Goal: Information Seeking & Learning: Learn about a topic

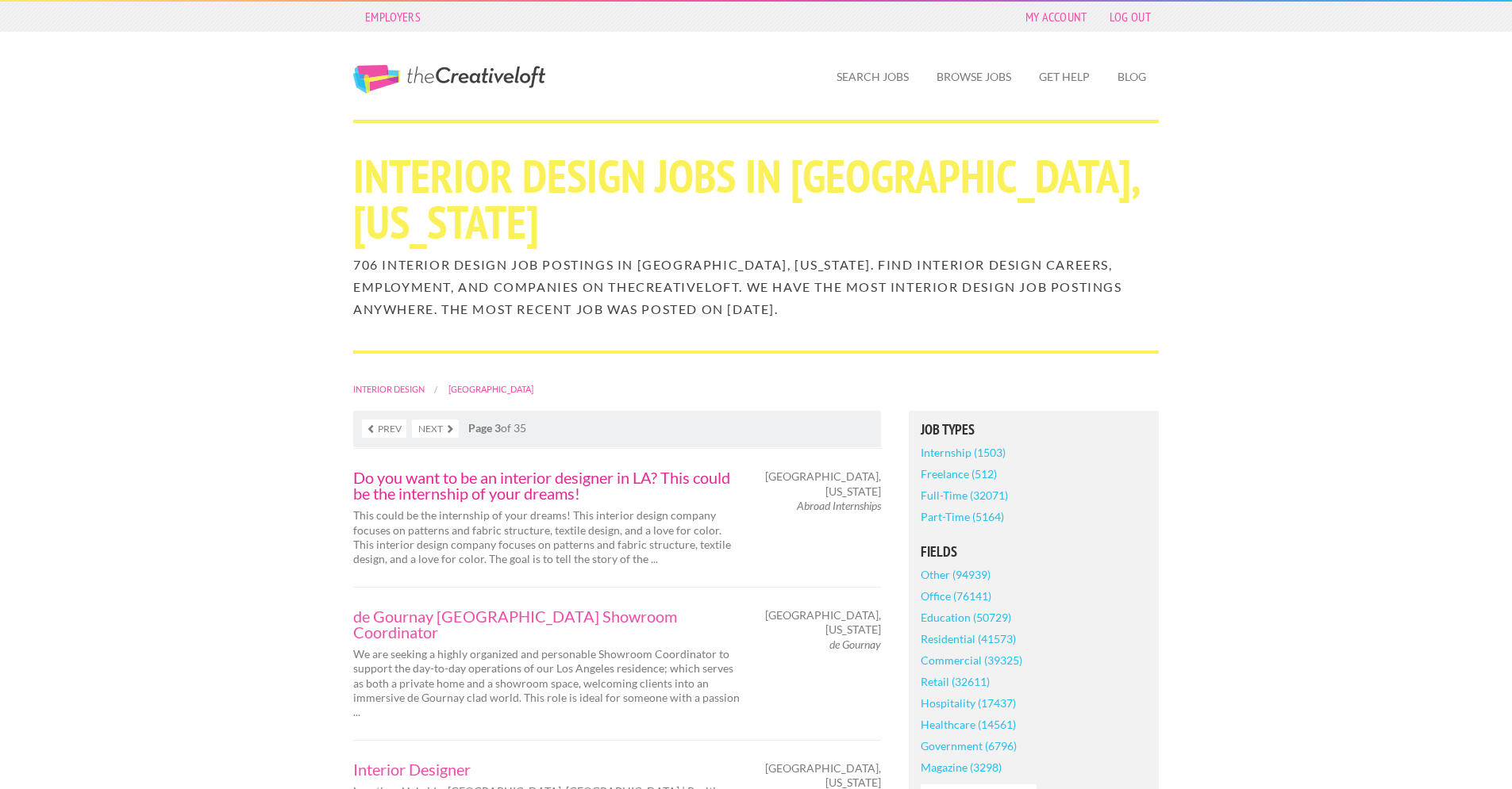
click at [693, 480] on link "Do you want to be an interior designer in LA? This could be the internship of y…" at bounding box center [547, 485] width 389 height 32
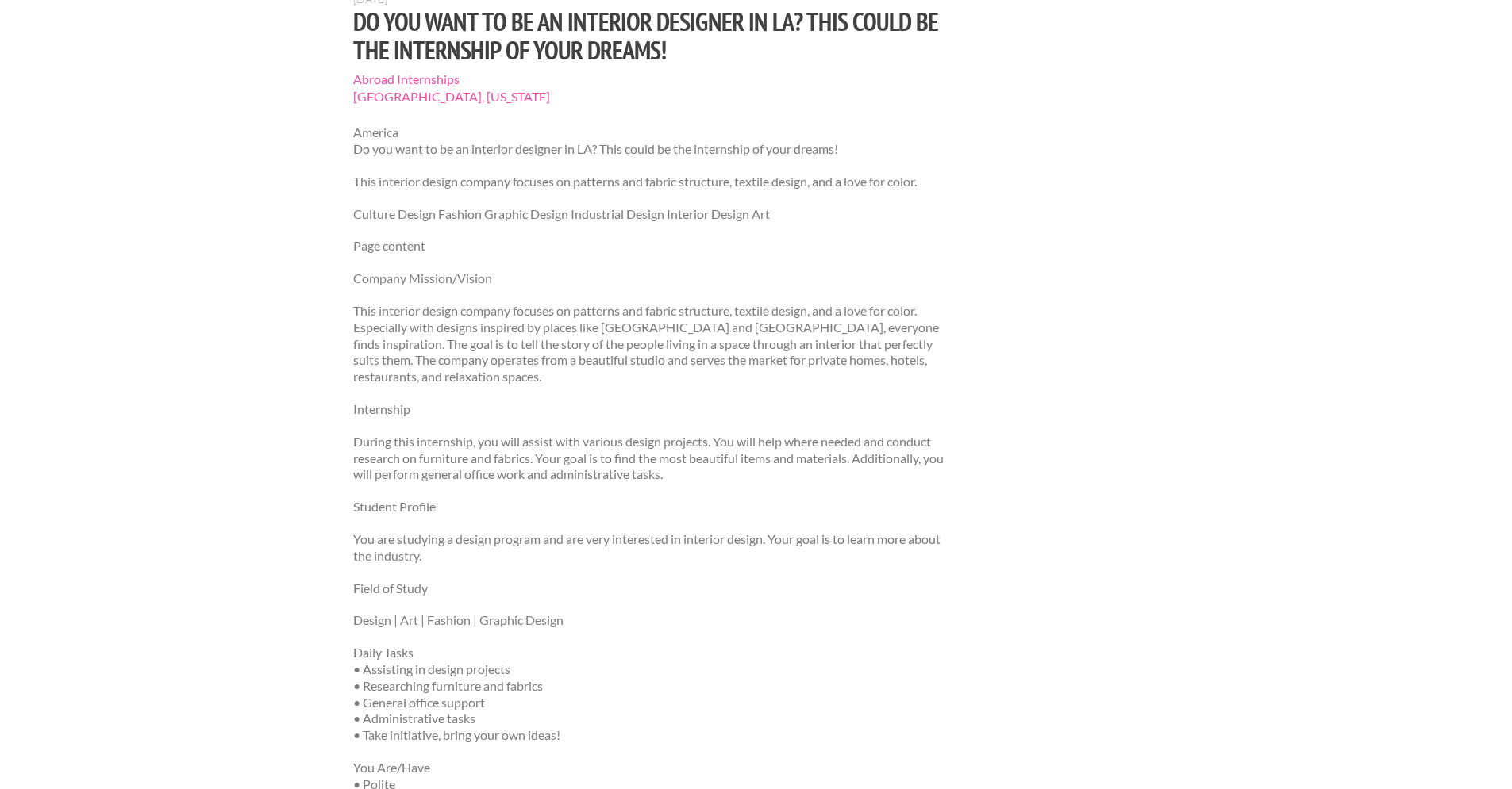
scroll to position [156, 0]
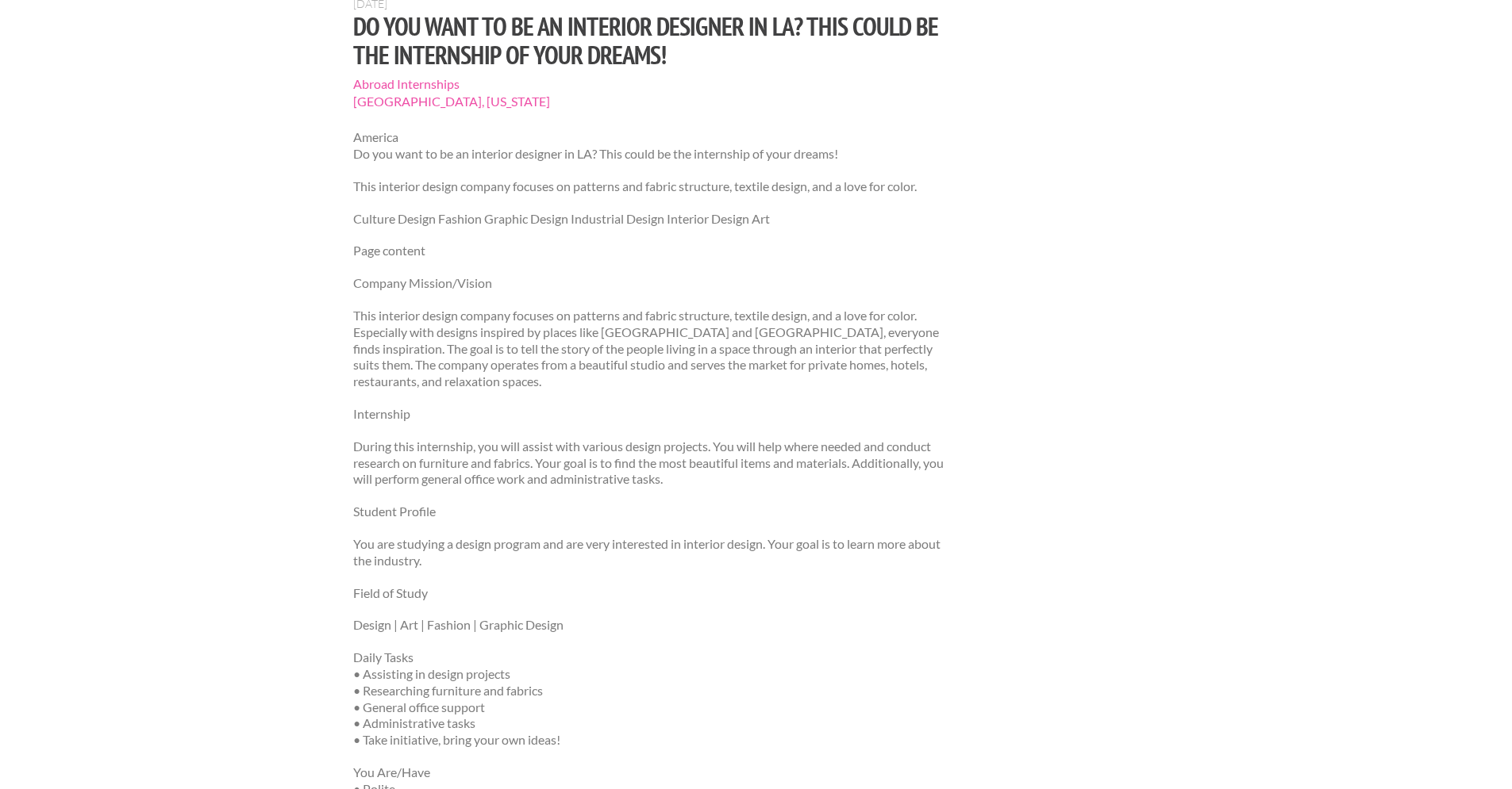
click at [448, 86] on span "Abroad Internships" at bounding box center [653, 84] width 598 height 17
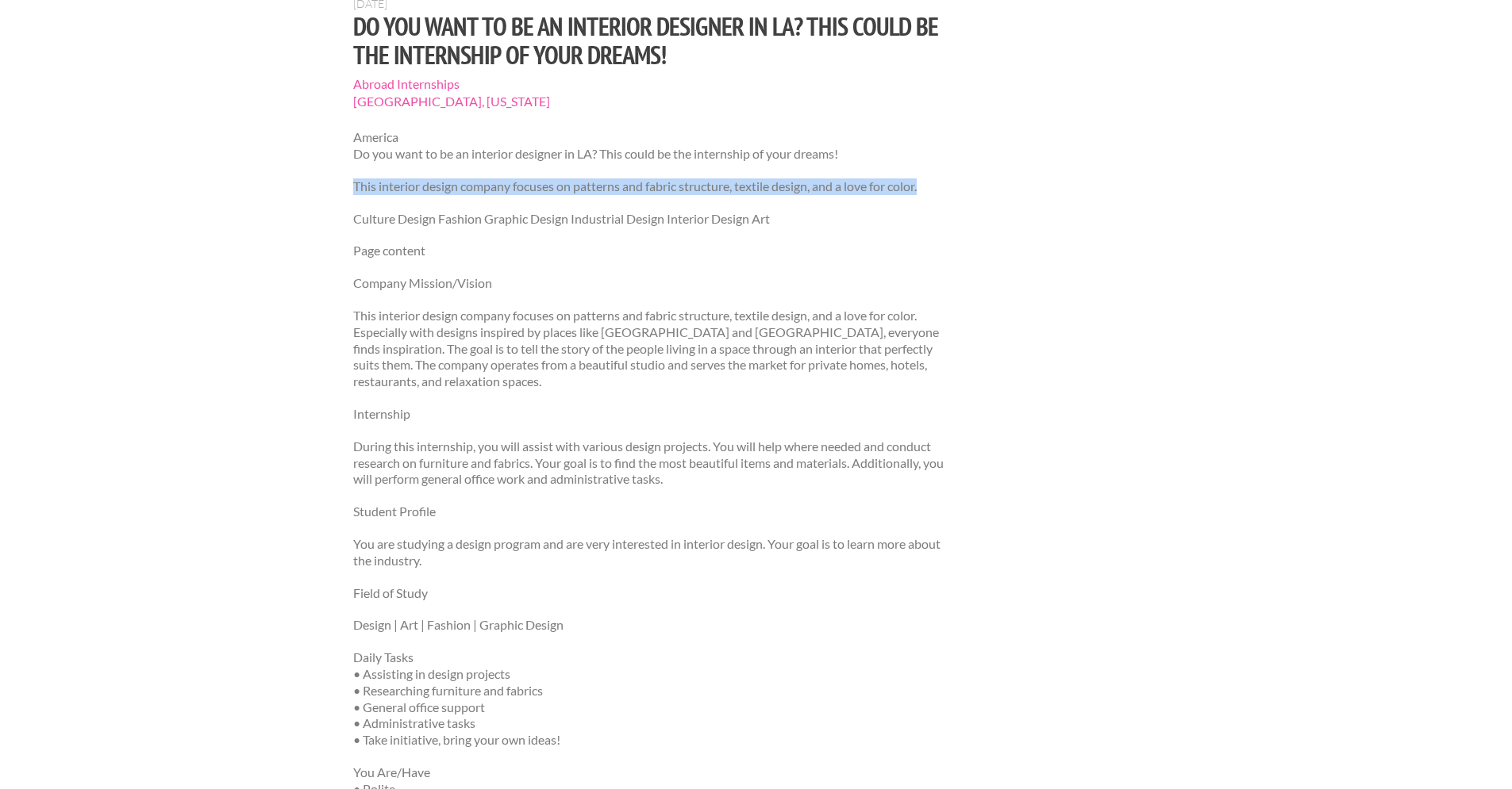
drag, startPoint x: 946, startPoint y: 186, endPoint x: 345, endPoint y: 187, distance: 601.0
click at [345, 187] on div "July 10, 2025 Do you want to be an interior designer in LA? This could be the i…" at bounding box center [653, 588] width 626 height 1182
copy p "This interior design company focuses on patterns and fabric structure, textile …"
